Goal: Task Accomplishment & Management: Manage account settings

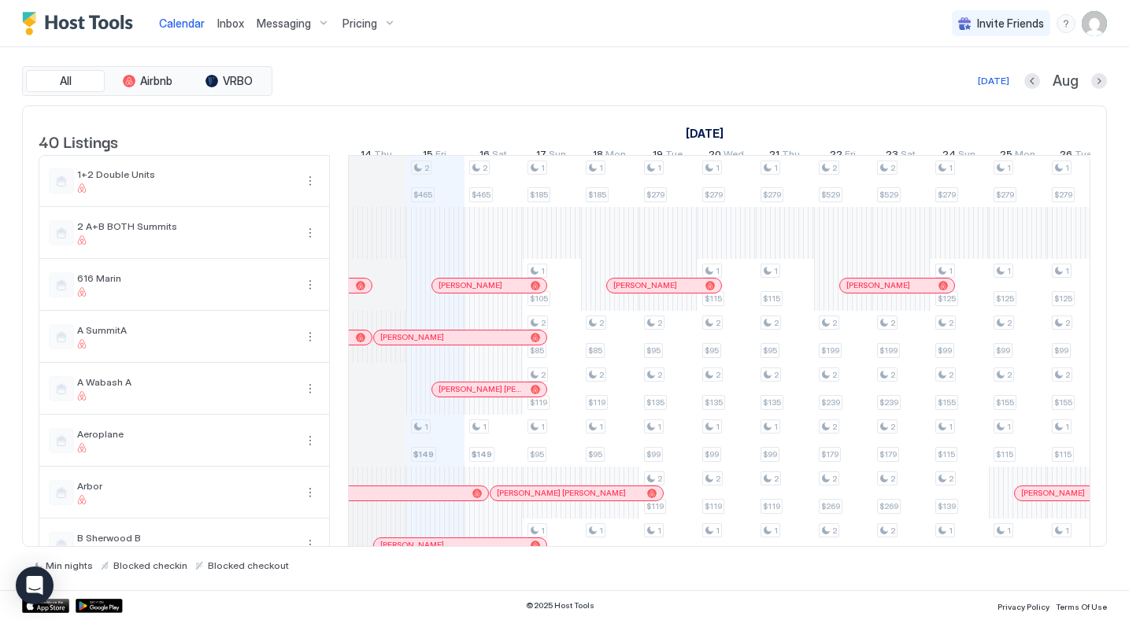
click at [290, 26] on span "Messaging" at bounding box center [284, 24] width 54 height 14
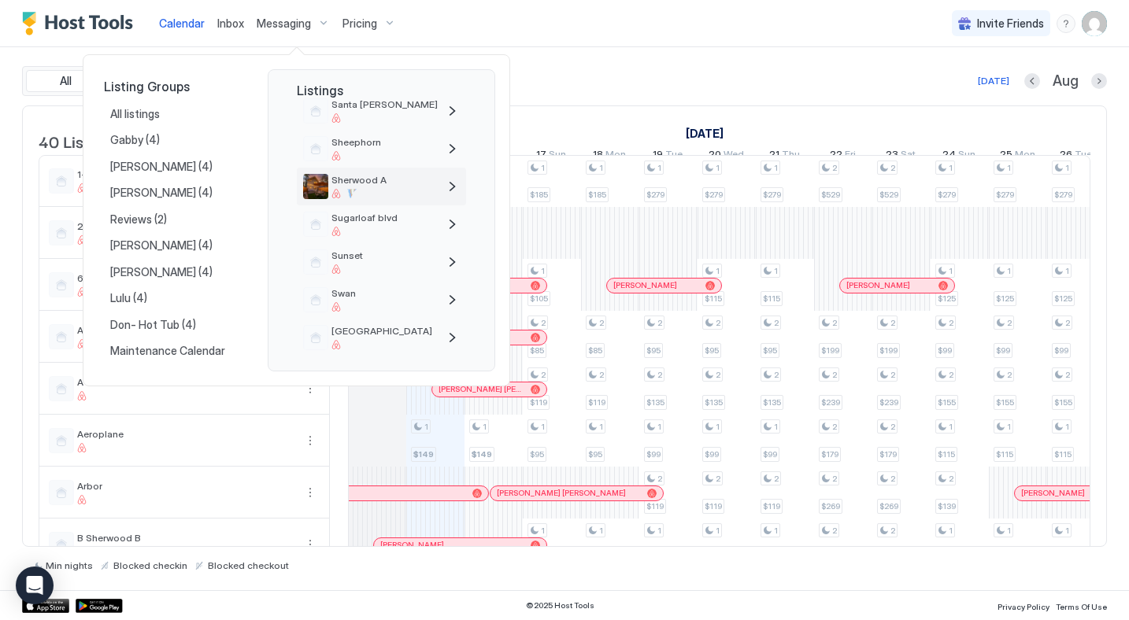
scroll to position [1085, 0]
click at [357, 213] on span "Sugarloaf blvd" at bounding box center [384, 213] width 106 height 12
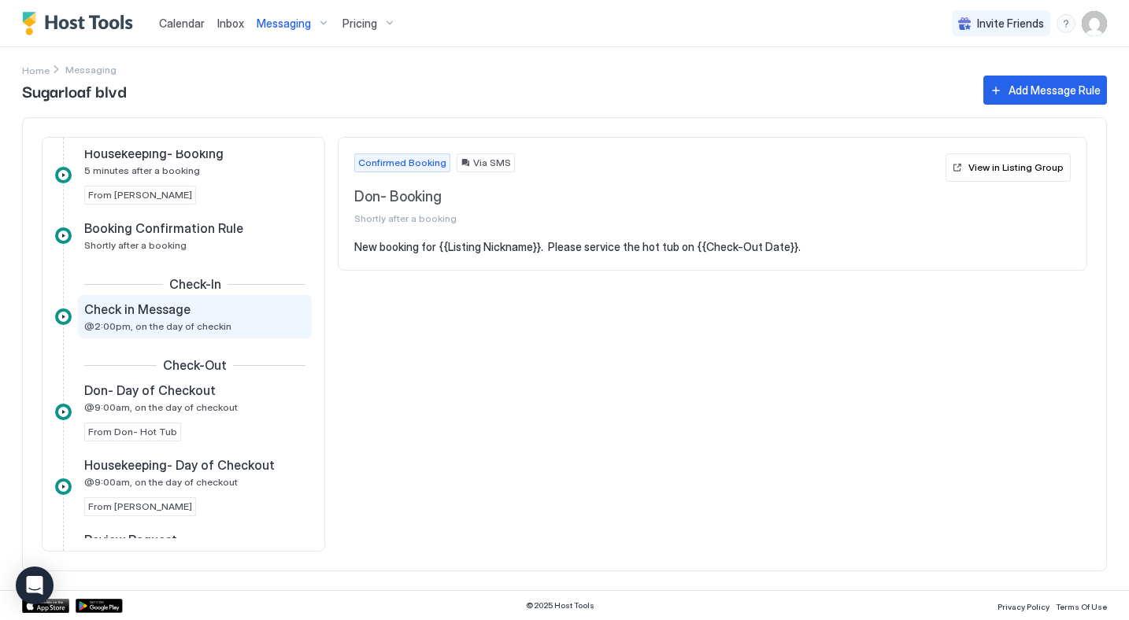
scroll to position [131, 0]
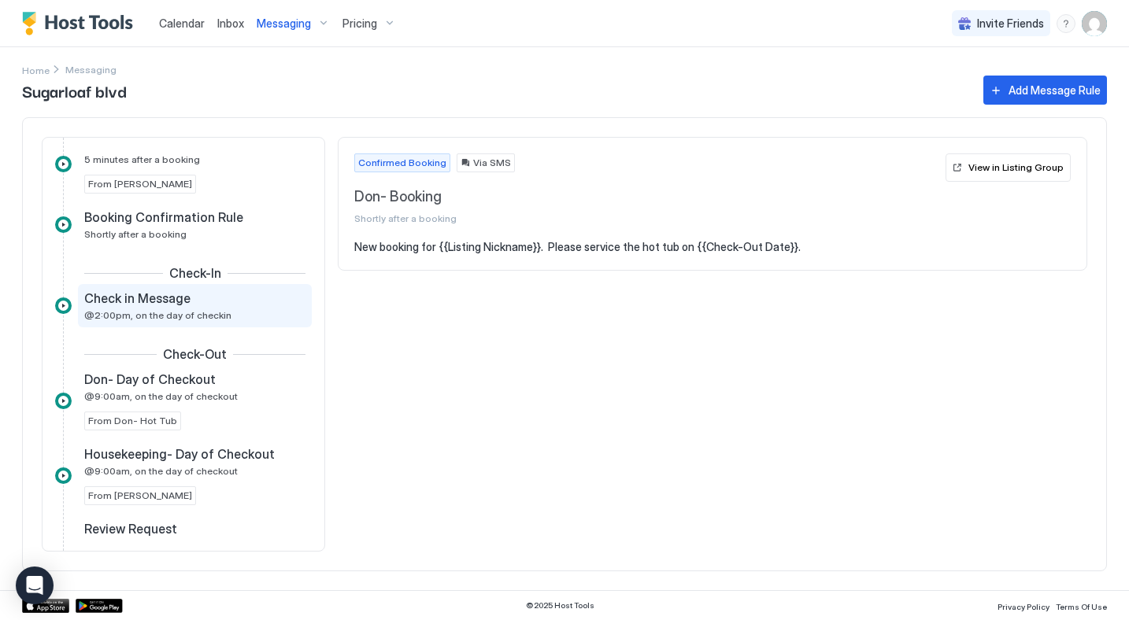
click at [153, 320] on span "@2:00pm, on the day of checkin" at bounding box center [157, 315] width 147 height 12
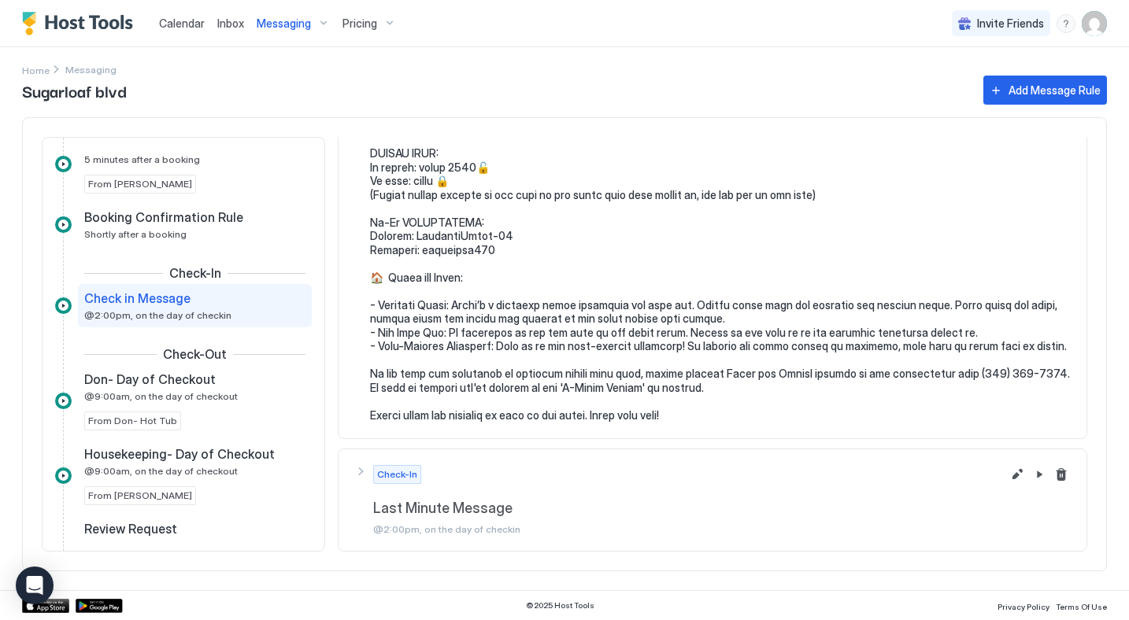
scroll to position [217, 0]
click at [665, 331] on pre at bounding box center [720, 223] width 701 height 400
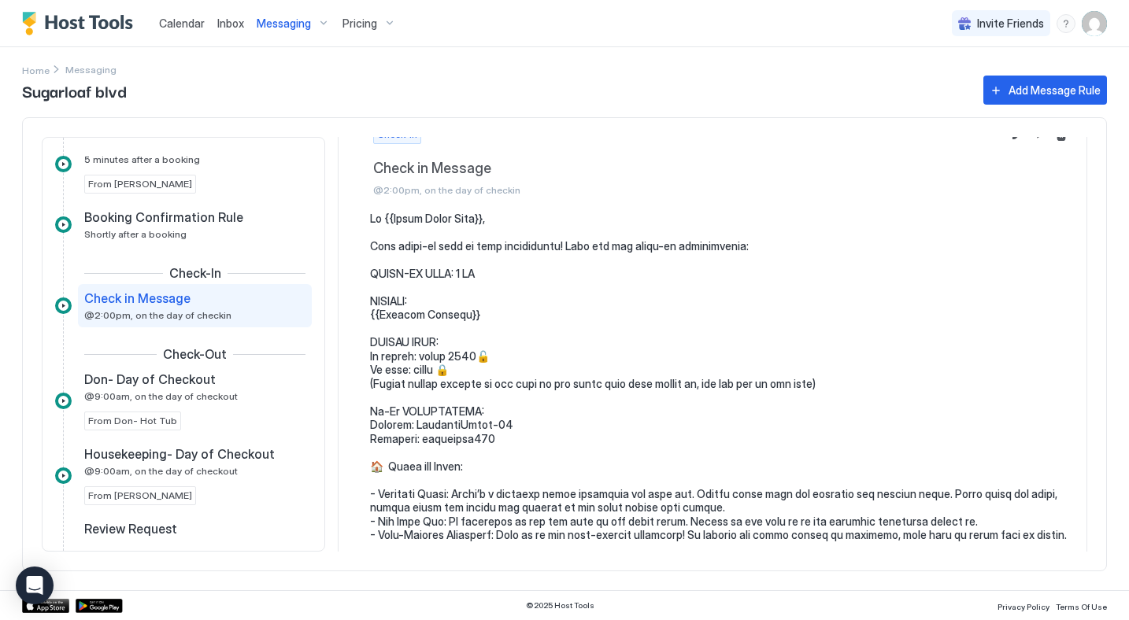
scroll to position [0, 0]
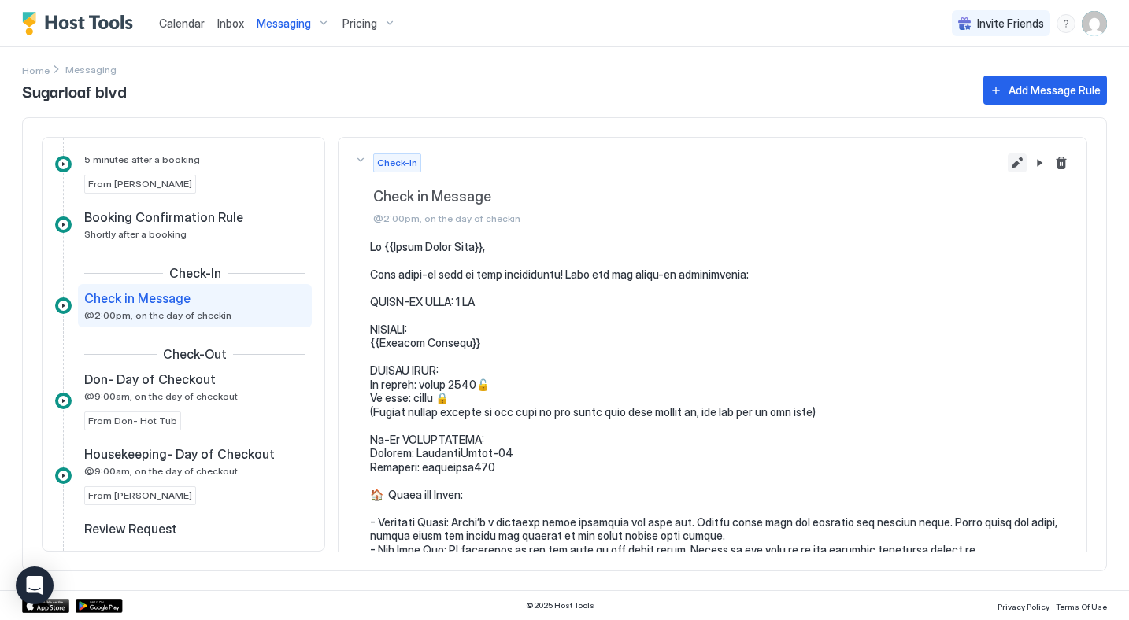
click at [1011, 168] on button "Edit message rule" at bounding box center [1016, 162] width 19 height 19
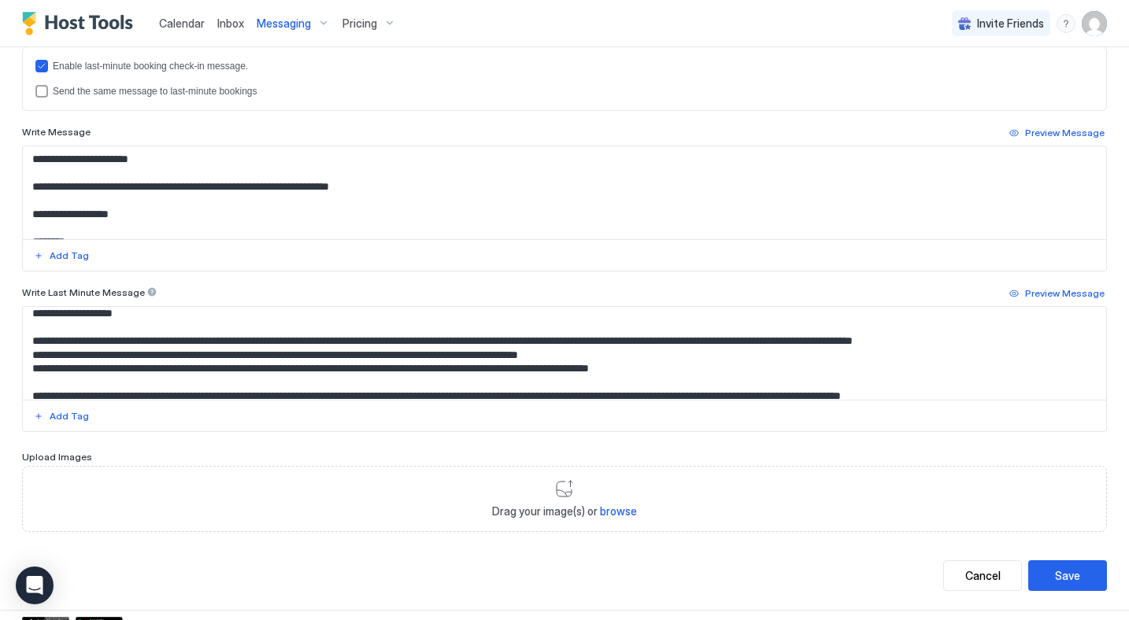
scroll to position [352, 0]
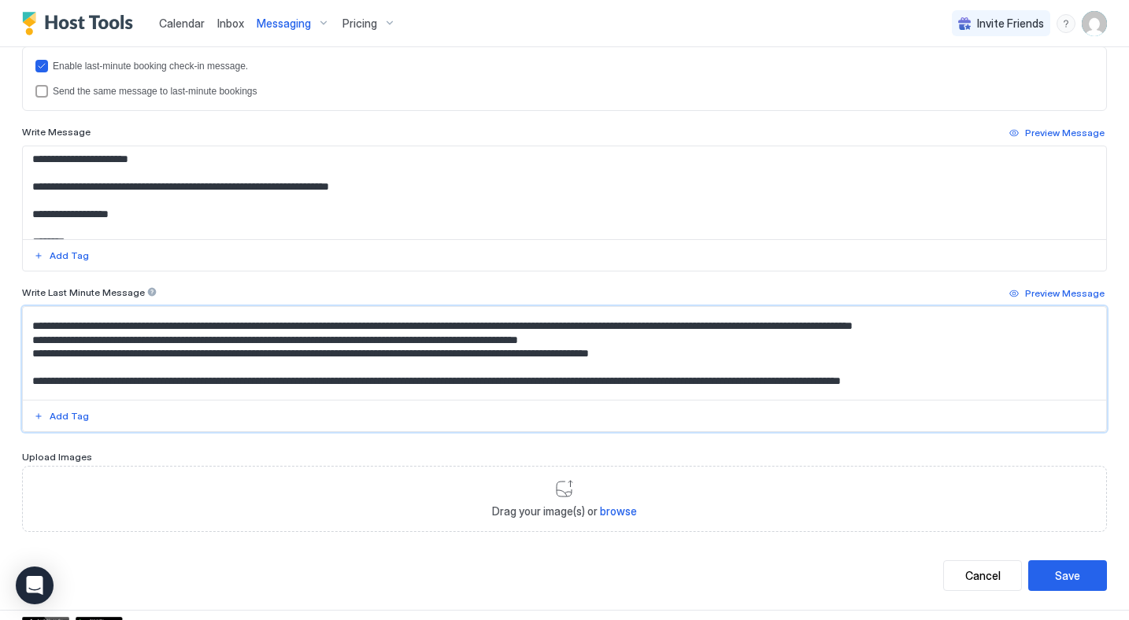
click at [321, 342] on textarea "Input Field" at bounding box center [564, 353] width 1083 height 93
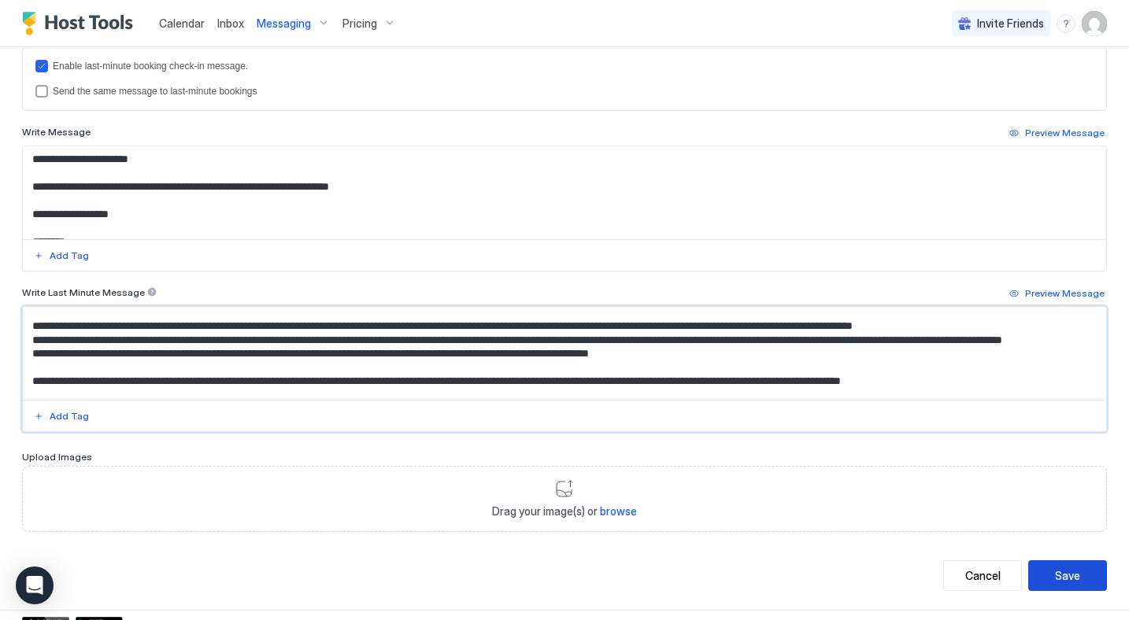
type textarea "**********"
click at [1061, 575] on div "Save" at bounding box center [1067, 575] width 25 height 17
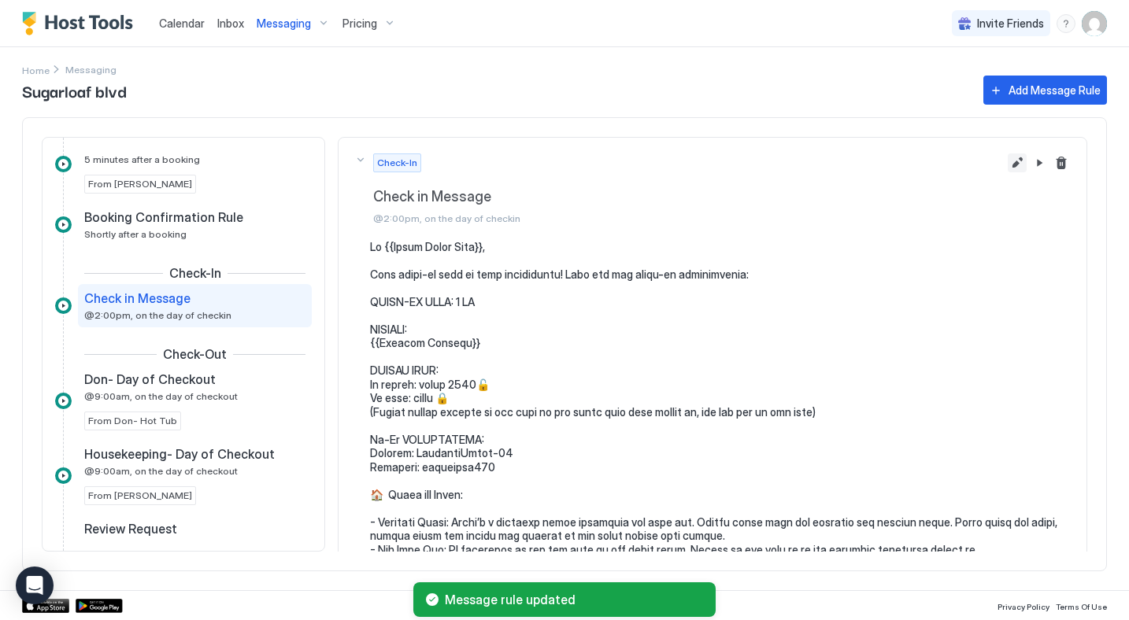
click at [1019, 157] on button "Edit message rule" at bounding box center [1016, 162] width 19 height 19
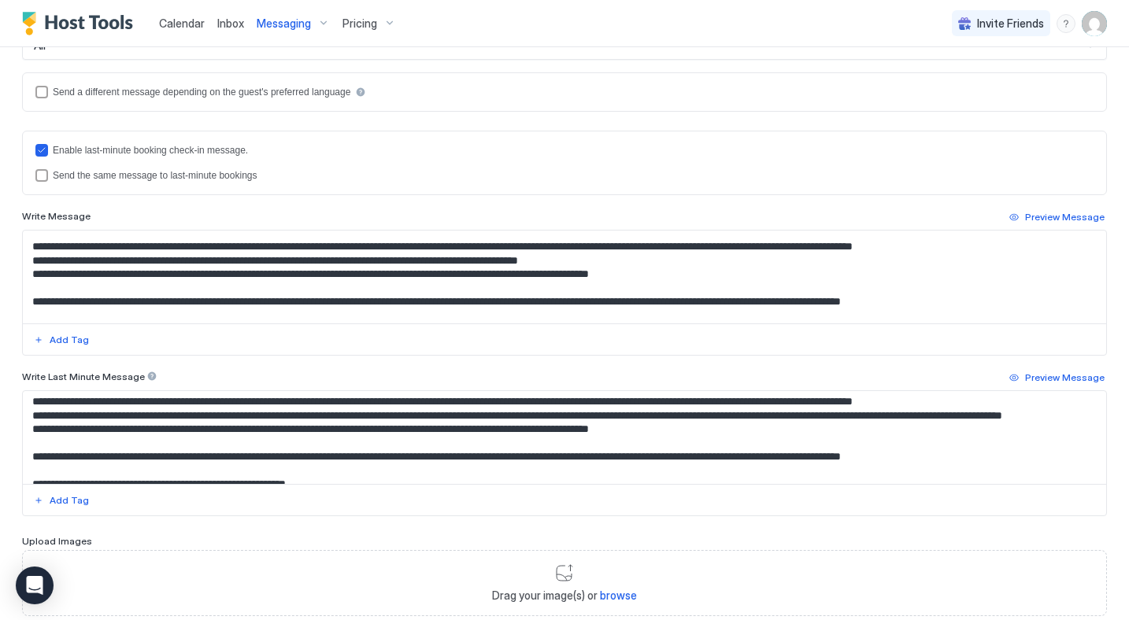
scroll to position [357, 0]
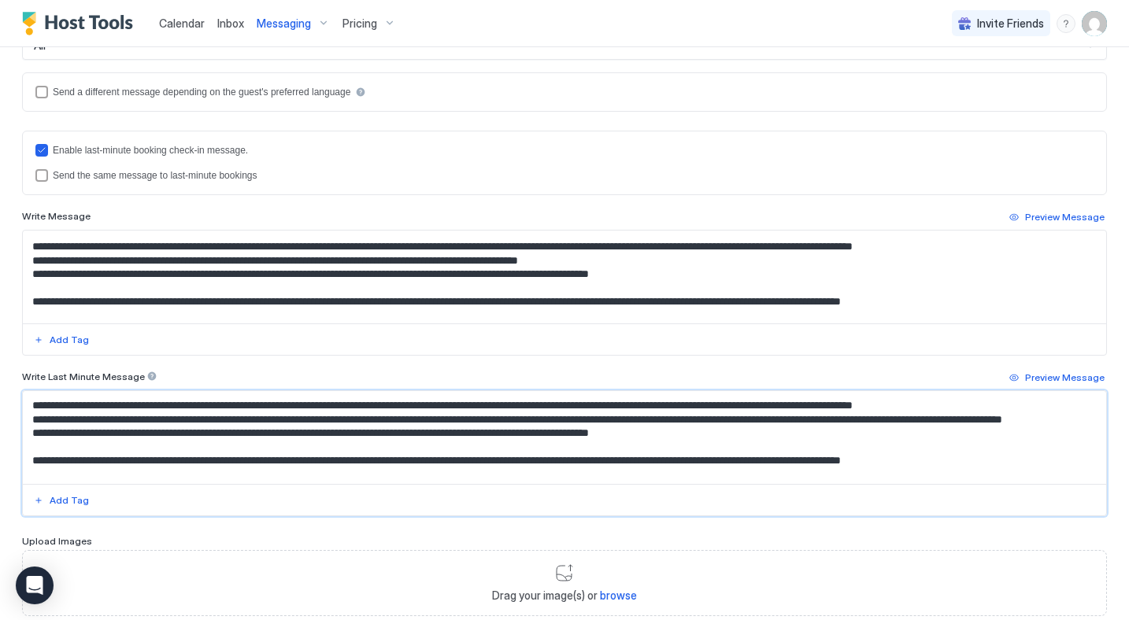
drag, startPoint x: 326, startPoint y: 420, endPoint x: 871, endPoint y: 423, distance: 544.7
click at [871, 423] on textarea "Input Field" at bounding box center [564, 437] width 1083 height 93
click at [321, 261] on textarea "Input Field" at bounding box center [564, 277] width 1083 height 93
paste textarea "**********"
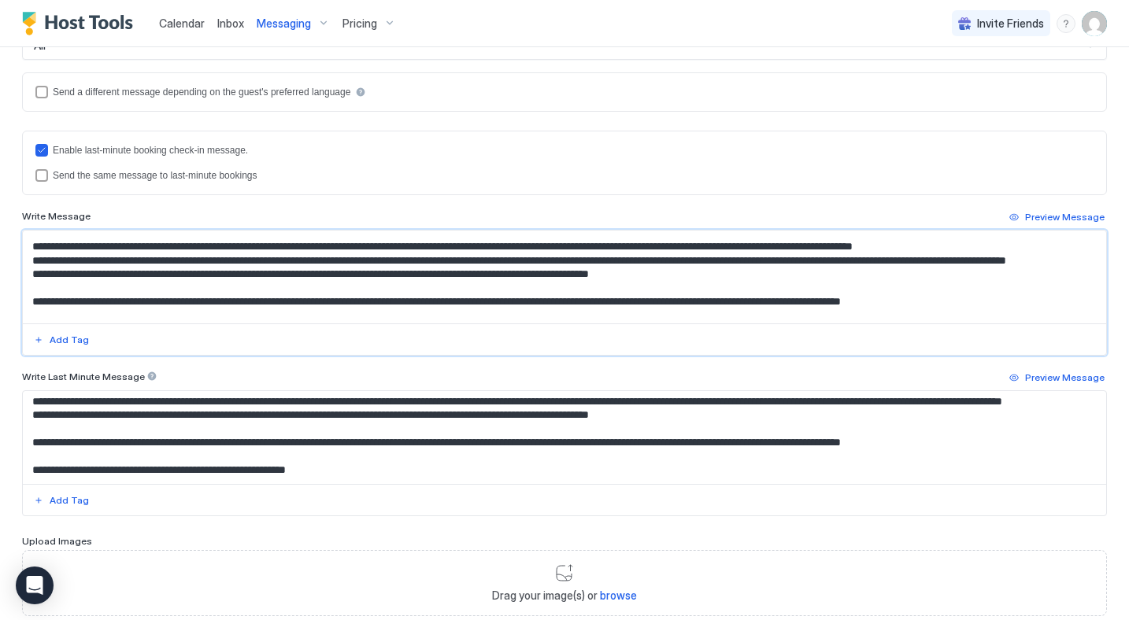
scroll to position [493, 0]
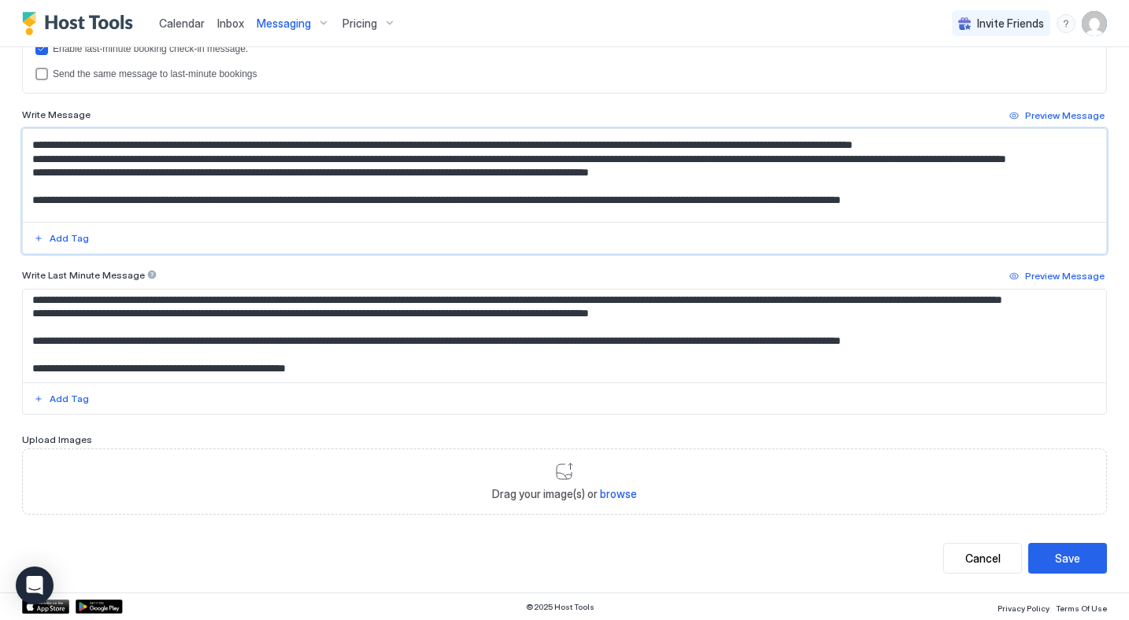
type textarea "**********"
click at [1061, 556] on div "Save" at bounding box center [1067, 558] width 25 height 17
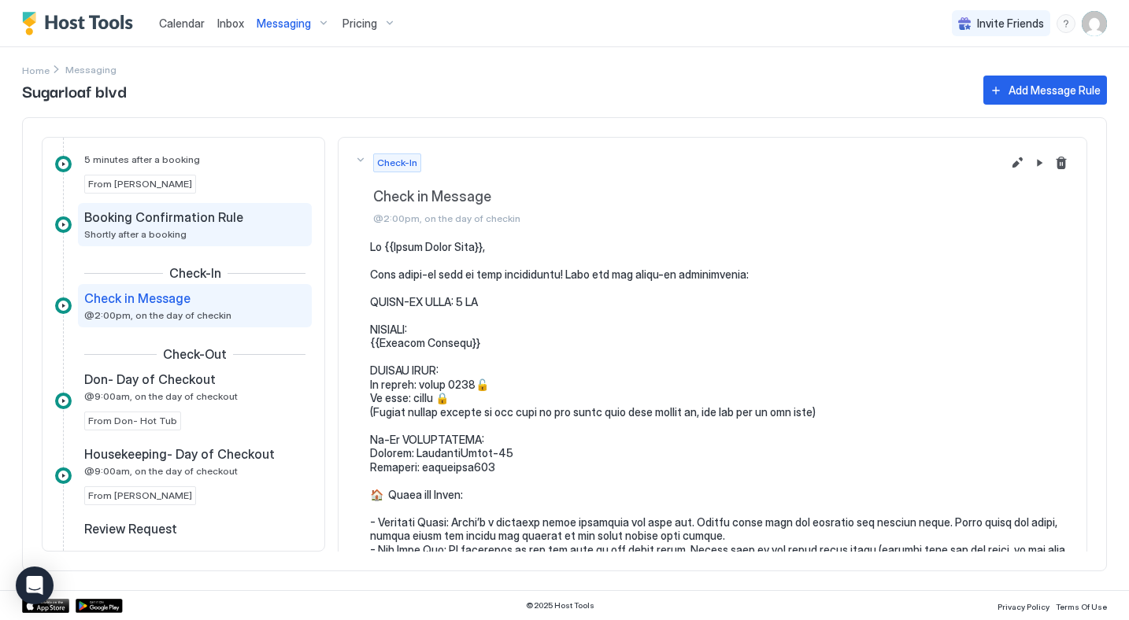
scroll to position [0, 0]
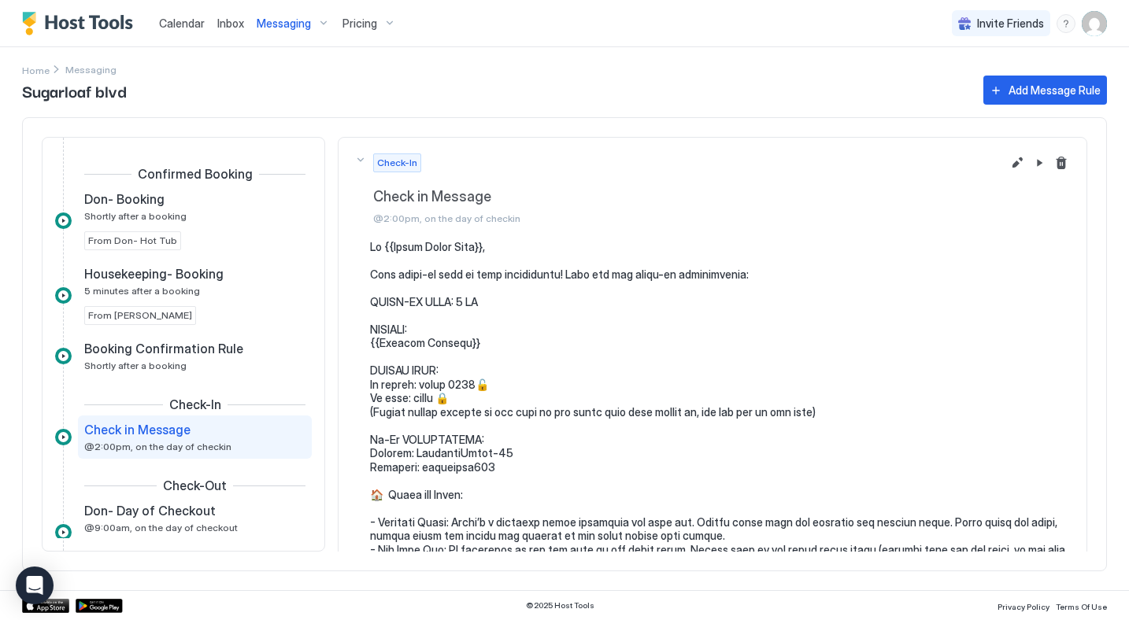
click at [91, 22] on img "Host Tools Logo" at bounding box center [81, 24] width 118 height 24
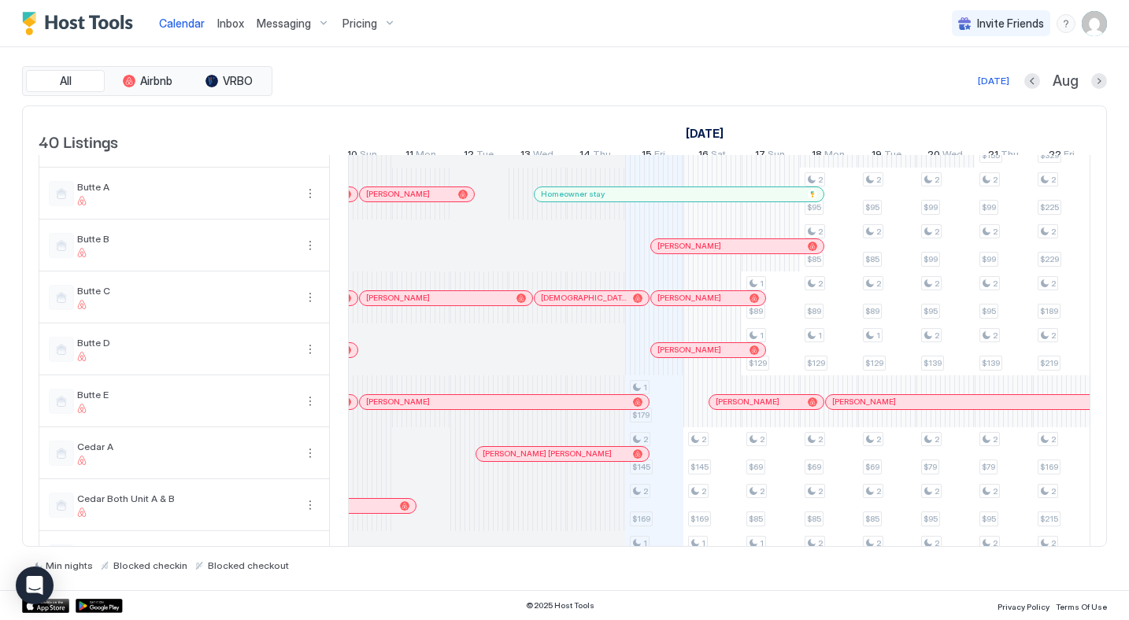
scroll to position [0, 560]
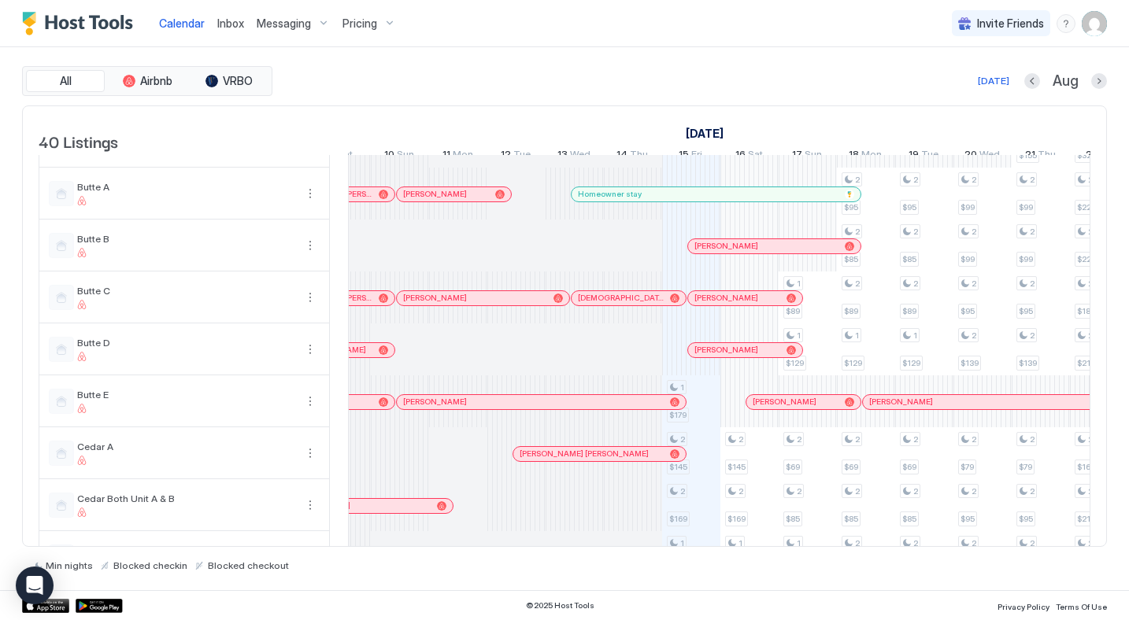
click at [420, 409] on div at bounding box center [418, 402] width 13 height 13
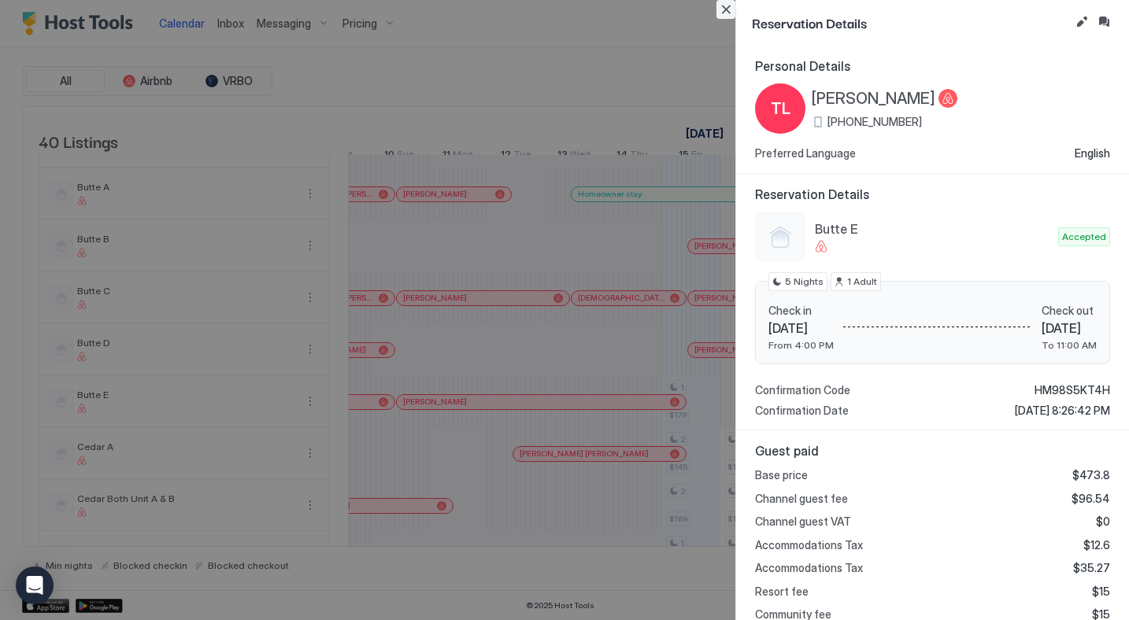
click at [726, 12] on button "Close" at bounding box center [725, 9] width 19 height 19
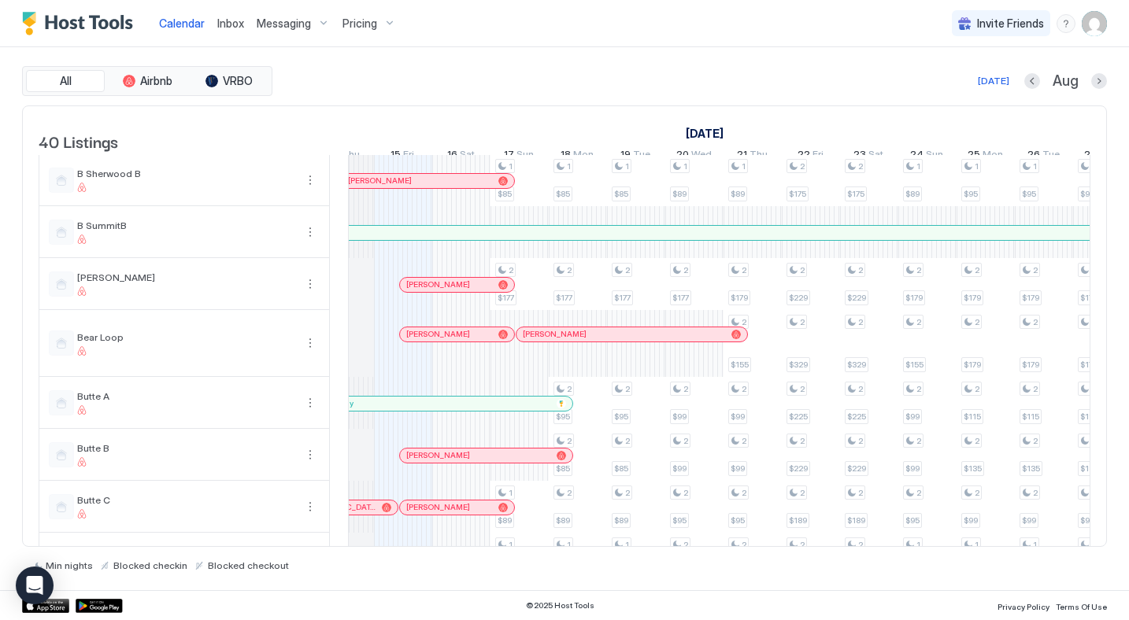
scroll to position [364, 0]
